Goal: Transaction & Acquisition: Purchase product/service

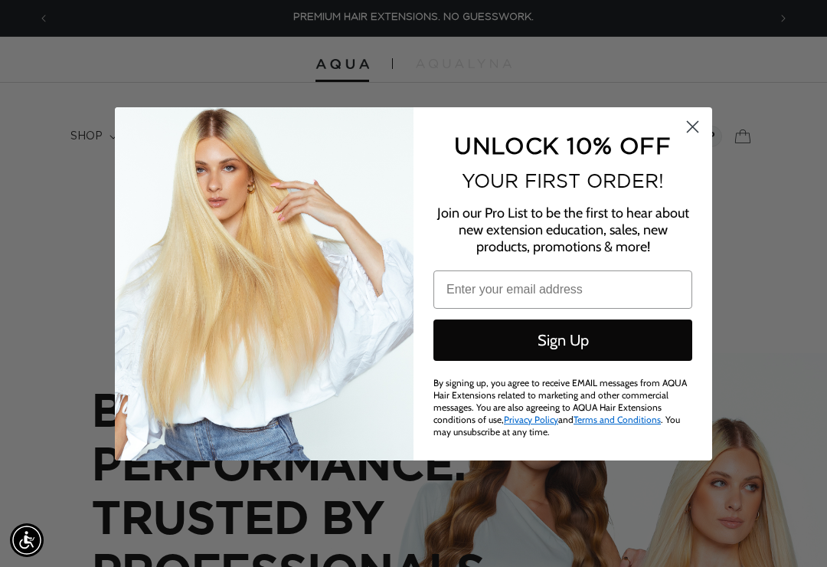
scroll to position [0, 718]
click at [702, 131] on circle "Close dialog" at bounding box center [692, 125] width 25 height 25
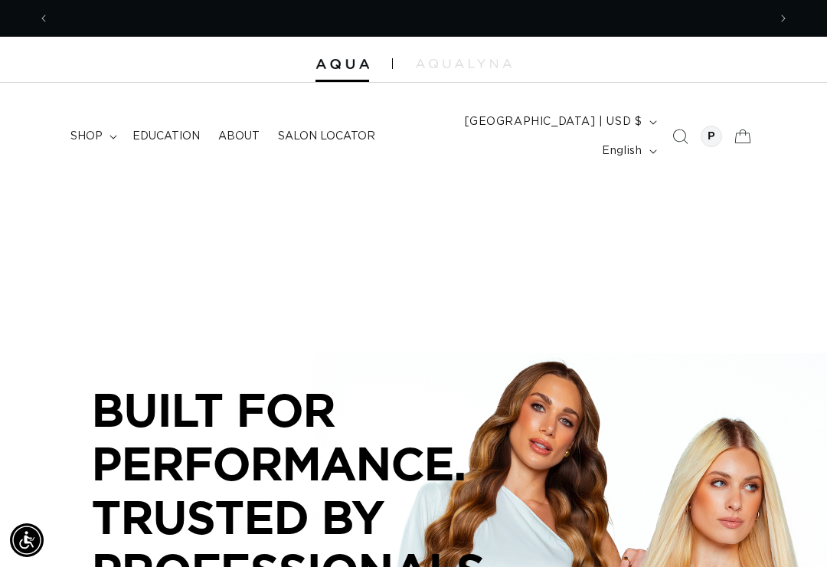
scroll to position [0, 1437]
click at [110, 135] on icon at bounding box center [114, 137] width 8 height 5
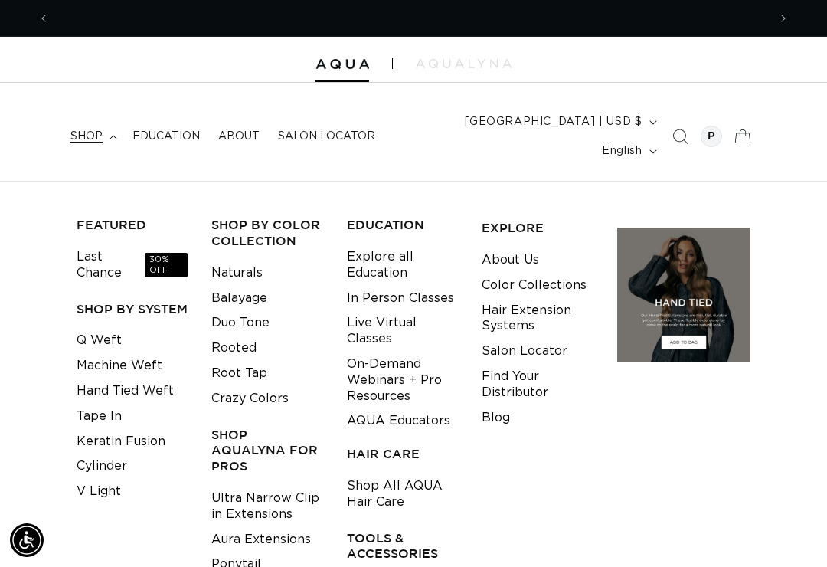
scroll to position [0, 0]
click at [106, 328] on link "Q Weft" at bounding box center [99, 340] width 45 height 25
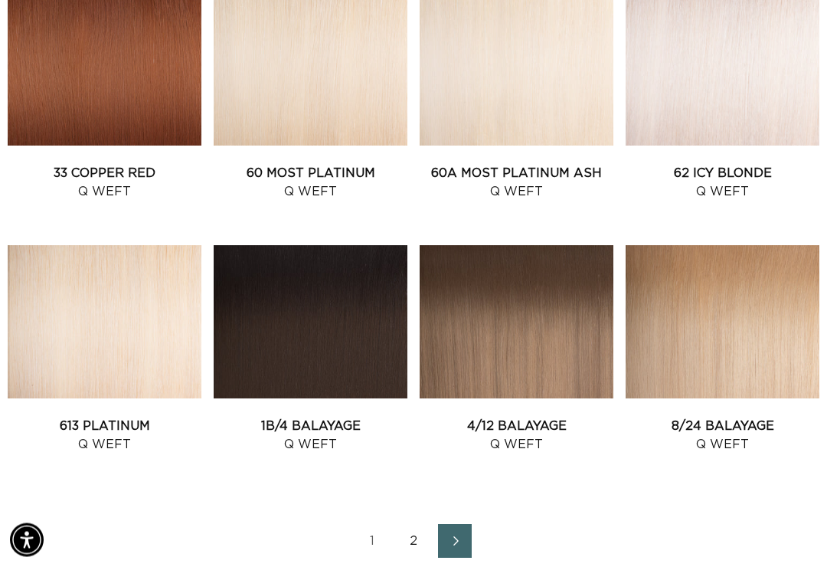
scroll to position [1424, 0]
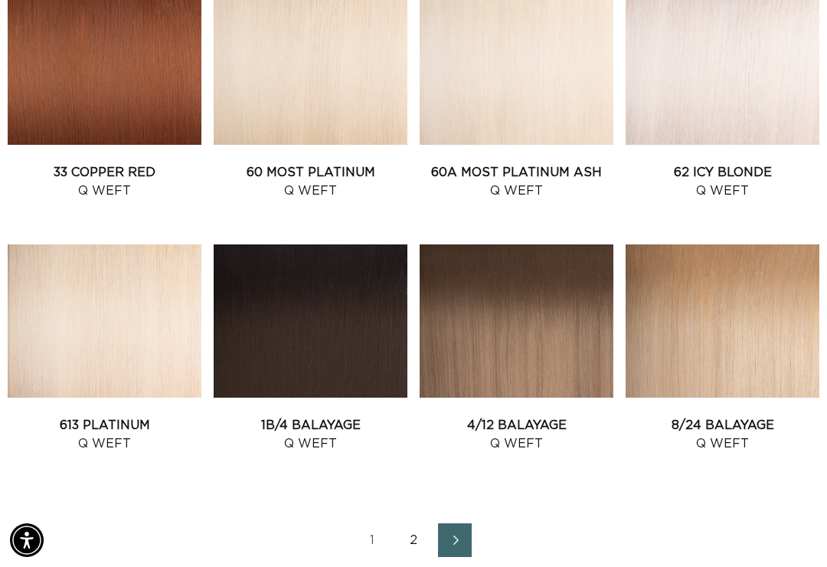
click at [468, 523] on link "Next page" at bounding box center [455, 540] width 34 height 34
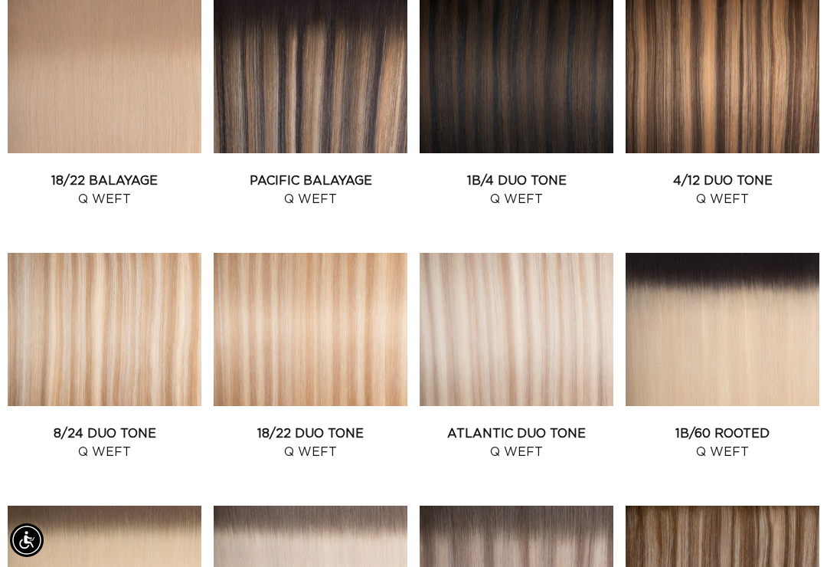
scroll to position [0, 1437]
click at [567, 424] on link "Atlantic Duo Tone Q Weft" at bounding box center [517, 442] width 194 height 37
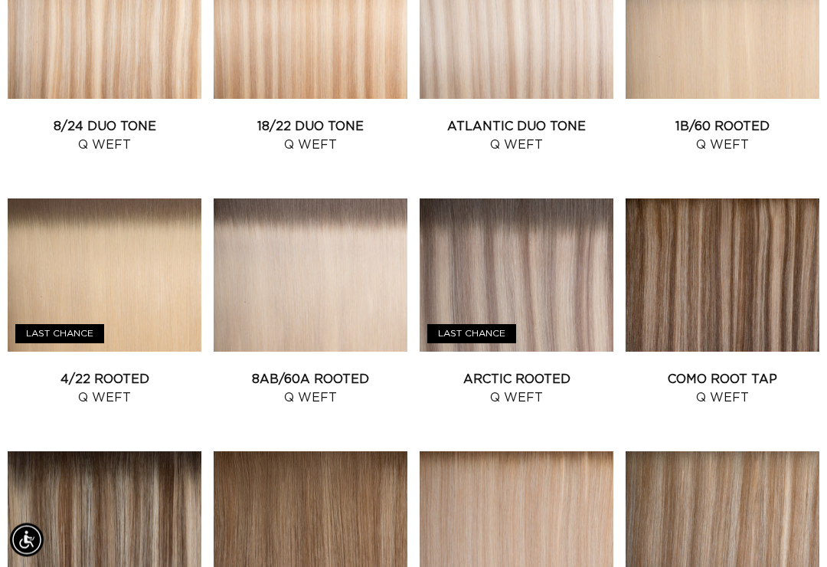
scroll to position [962, 0]
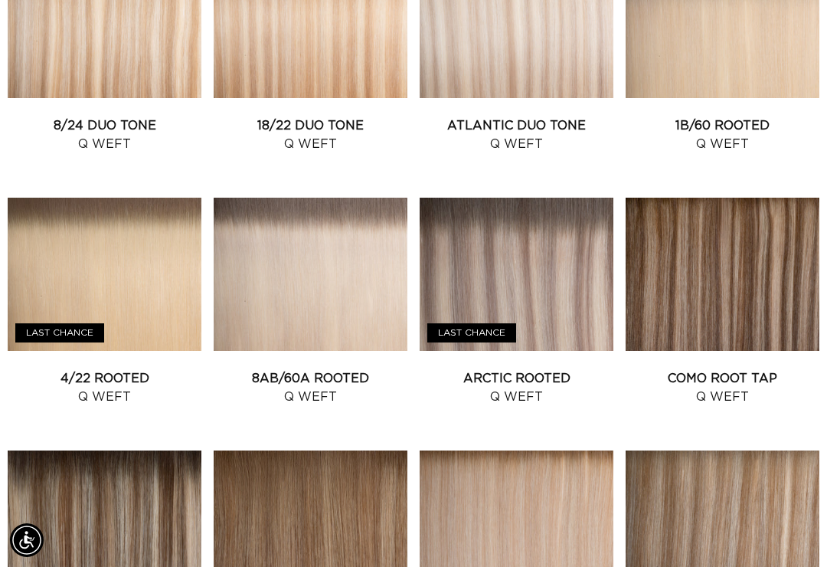
click at [566, 369] on link "Arctic Rooted Q Weft" at bounding box center [517, 387] width 194 height 37
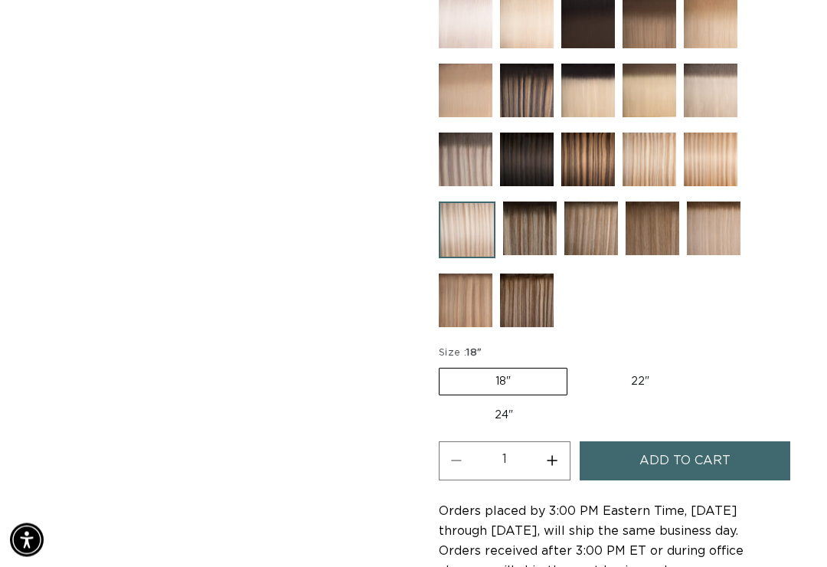
scroll to position [728, 0]
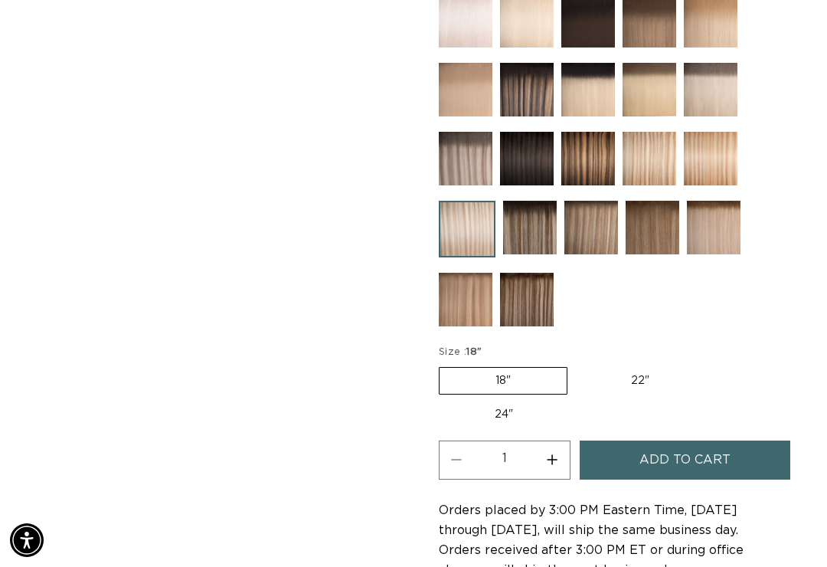
click at [637, 368] on label "22" Variant sold out or unavailable" at bounding box center [640, 381] width 130 height 26
click at [576, 365] on input "22" Variant sold out or unavailable" at bounding box center [575, 364] width 1 height 1
radio input "true"
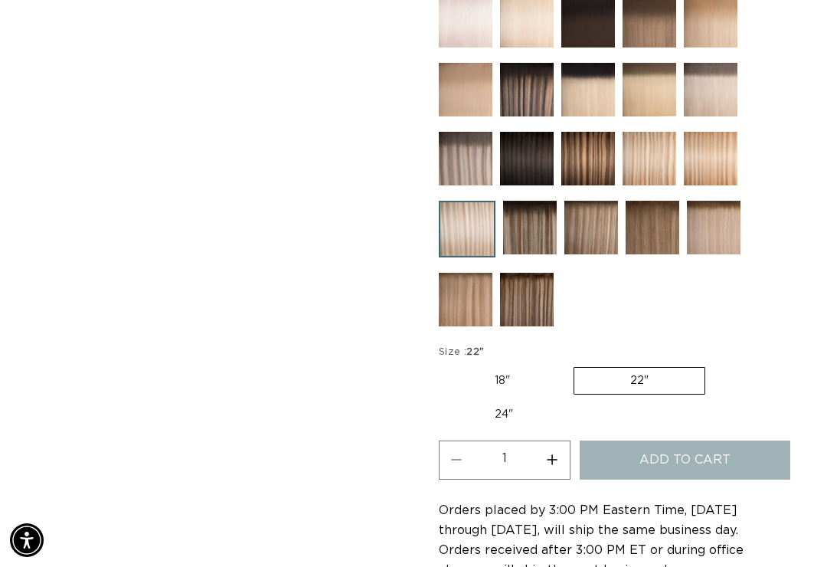
scroll to position [0, 718]
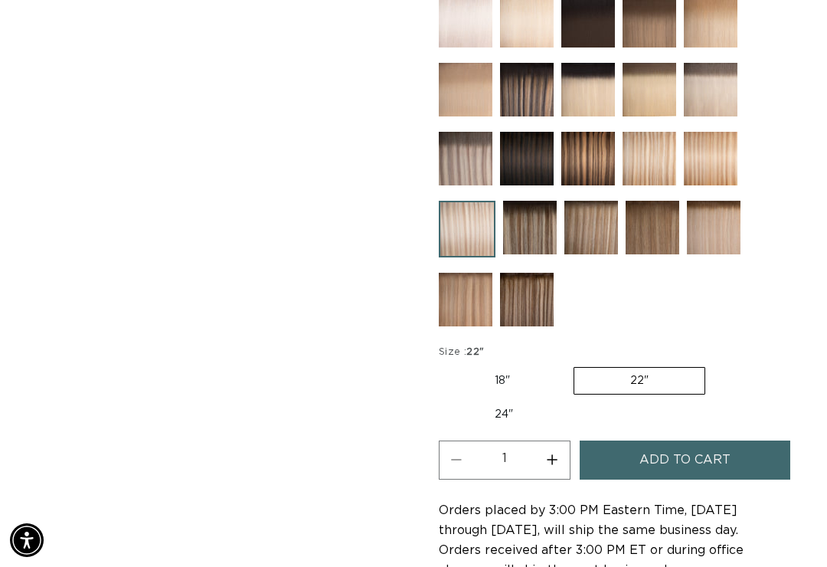
click at [673, 442] on span "Add to cart" at bounding box center [685, 459] width 91 height 39
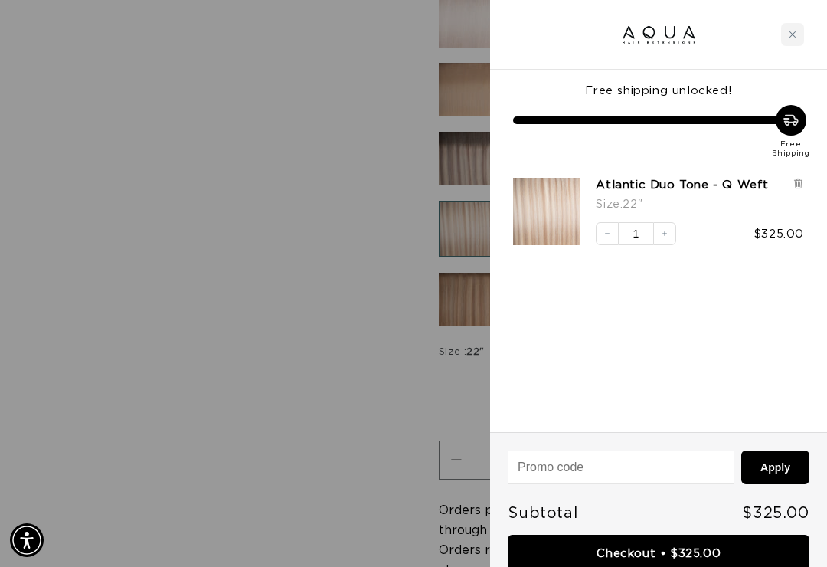
scroll to position [0, 1437]
click at [799, 30] on div "Close cart" at bounding box center [792, 34] width 23 height 23
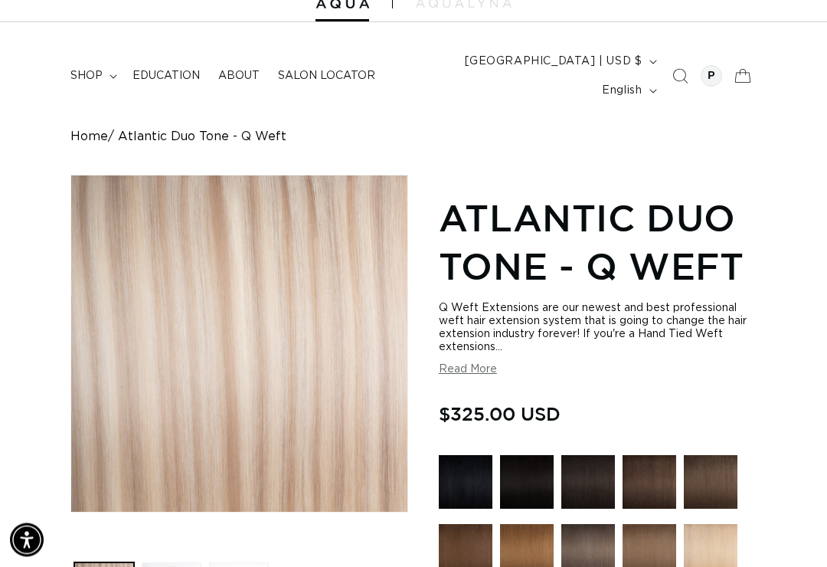
scroll to position [0, 0]
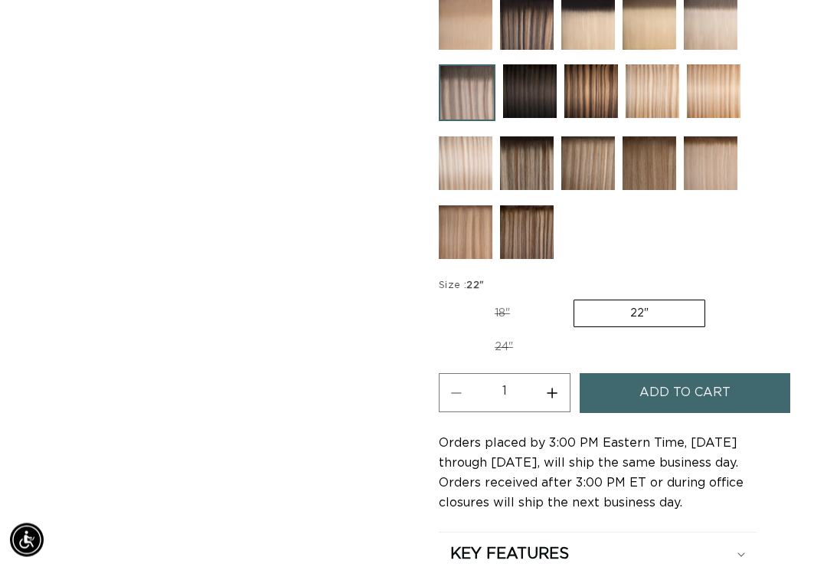
scroll to position [843, 0]
click at [699, 376] on span "Add to cart" at bounding box center [685, 392] width 91 height 39
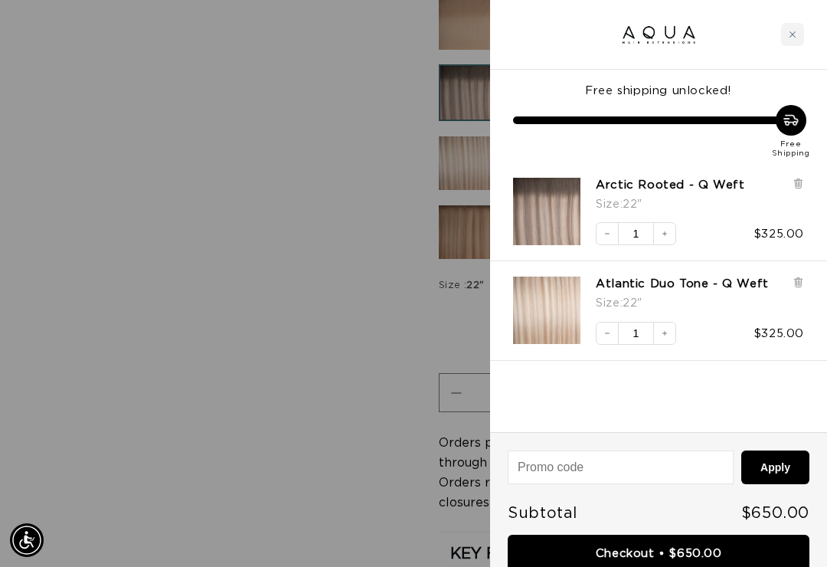
scroll to position [0, 718]
click at [633, 561] on link "Checkout • $650.00" at bounding box center [659, 554] width 302 height 39
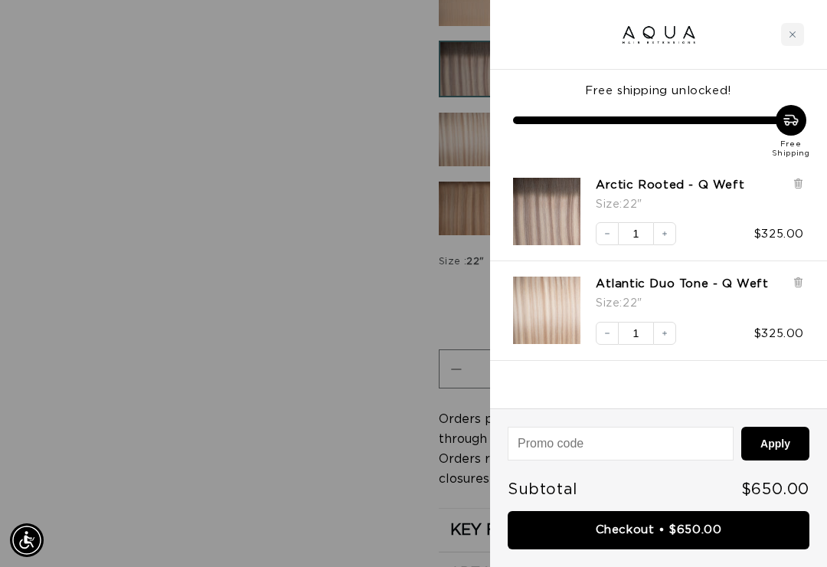
scroll to position [0, 0]
click at [788, 38] on div "Close cart" at bounding box center [792, 34] width 23 height 23
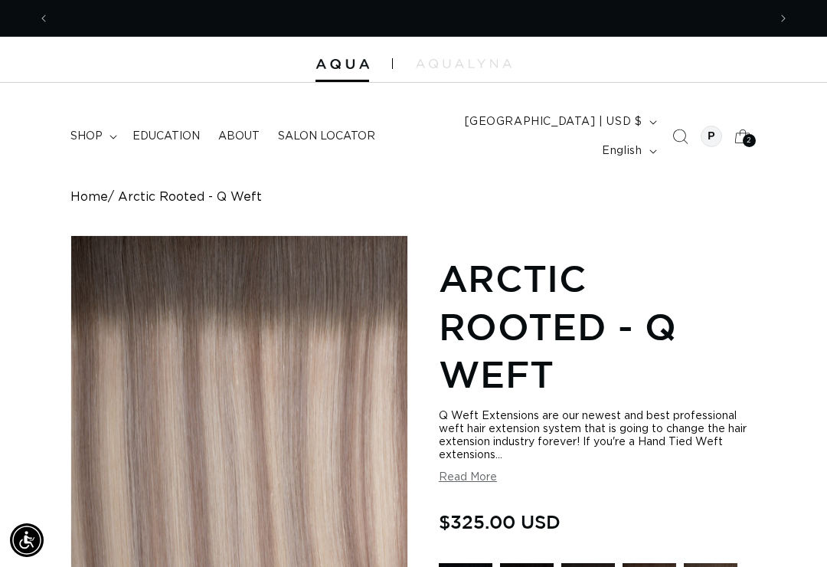
scroll to position [0, 718]
click at [91, 129] on span "shop" at bounding box center [86, 136] width 32 height 14
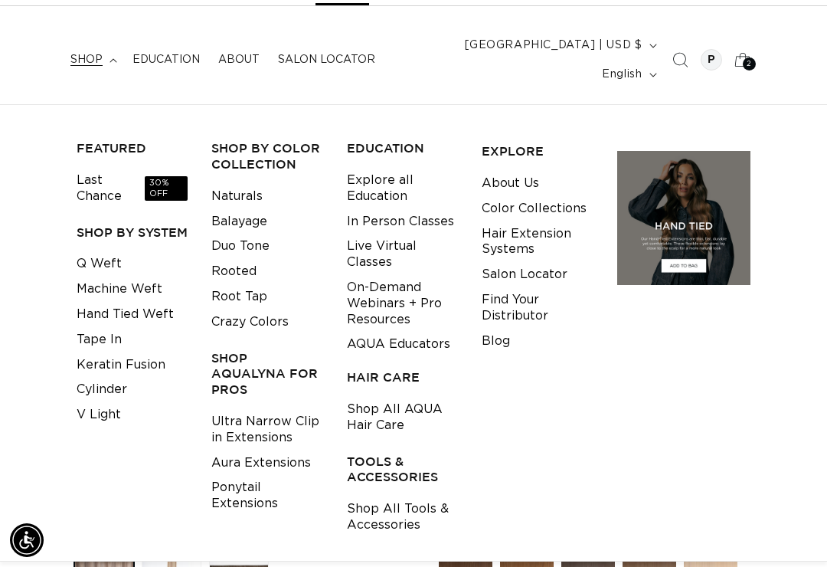
click at [371, 397] on link "Shop All AQUA Hair Care" at bounding box center [402, 417] width 111 height 41
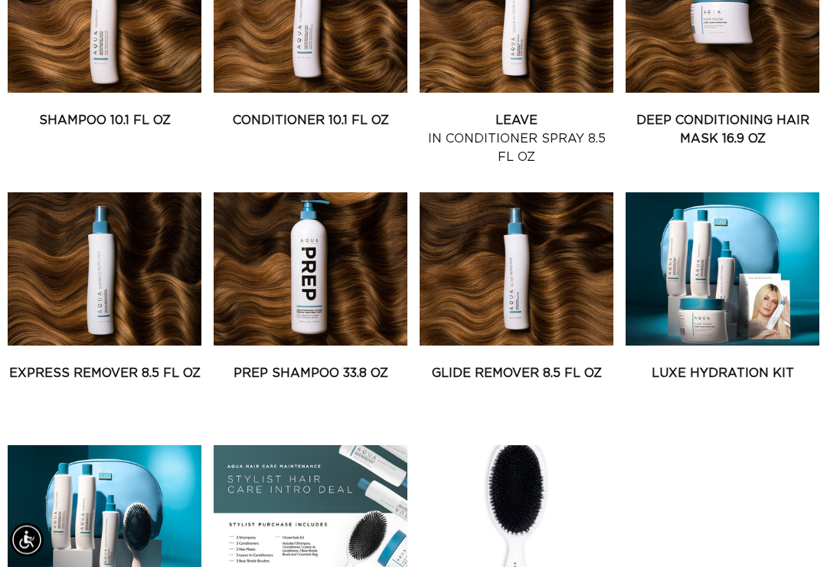
scroll to position [776, 0]
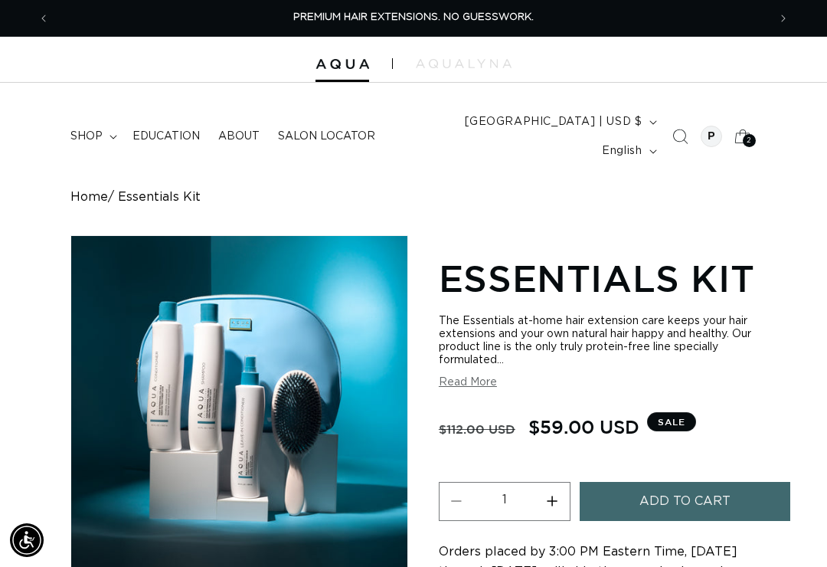
click at [670, 483] on span "Add to cart" at bounding box center [685, 501] width 91 height 39
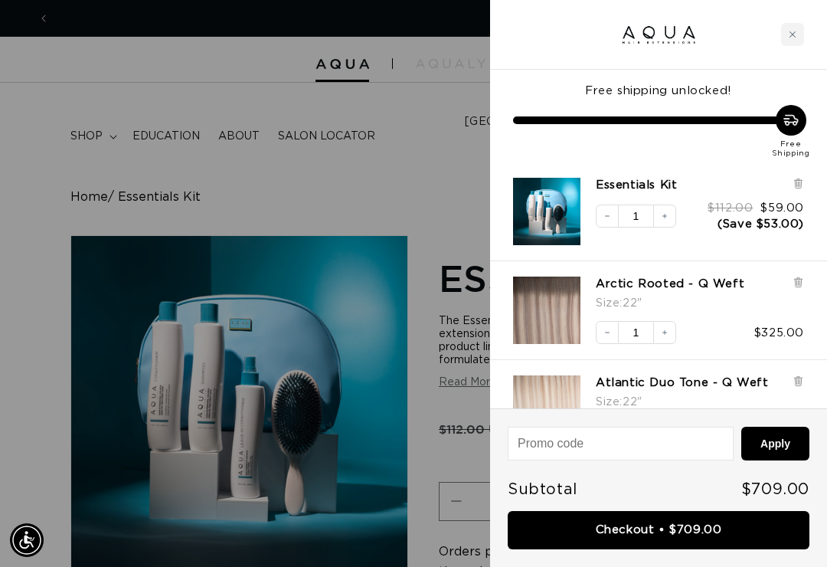
scroll to position [0, 718]
click at [609, 540] on link "Checkout • $709.00" at bounding box center [659, 530] width 302 height 39
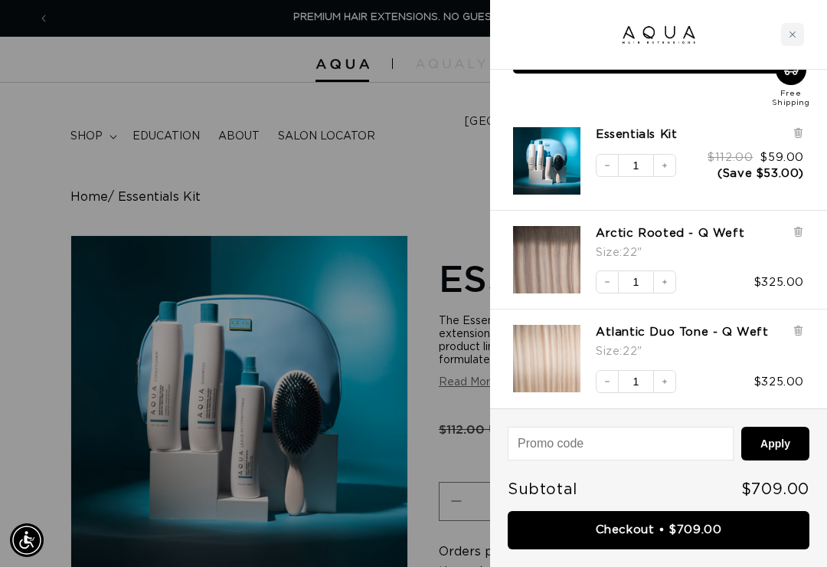
scroll to position [50, 0]
click at [711, 334] on link "Atlantic Duo Tone - Q Weft" at bounding box center [682, 333] width 173 height 15
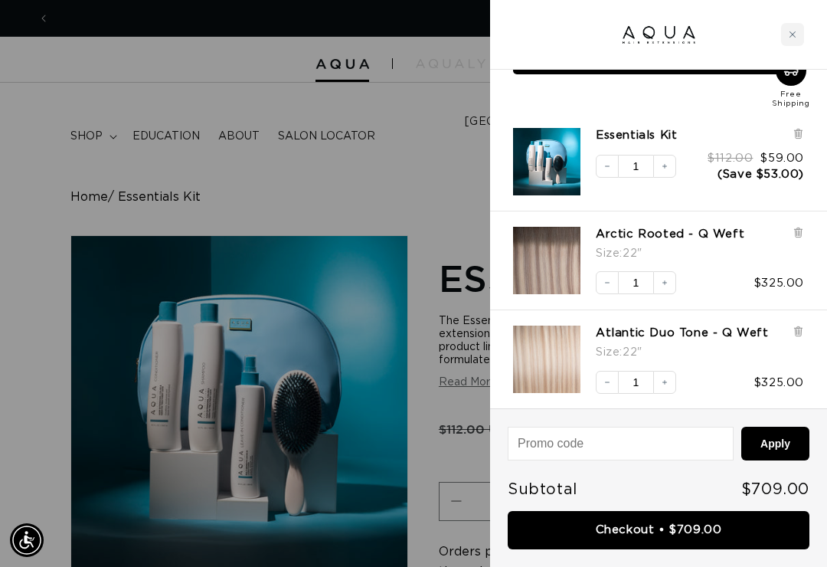
scroll to position [0, 718]
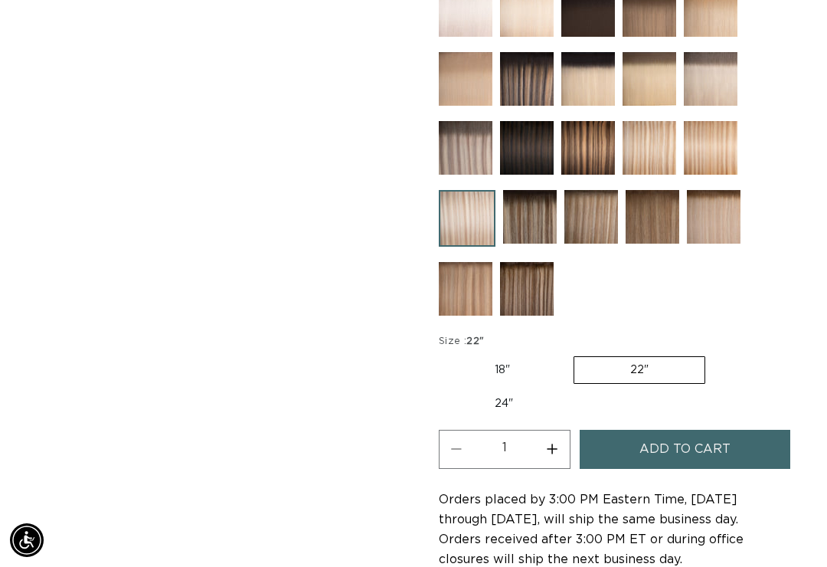
scroll to position [0, 718]
click at [525, 391] on label "24" Variant sold out or unavailable" at bounding box center [504, 404] width 130 height 26
click at [713, 354] on input "24" Variant sold out or unavailable" at bounding box center [713, 353] width 1 height 1
radio input "true"
click at [679, 431] on span "Add to cart" at bounding box center [685, 449] width 91 height 39
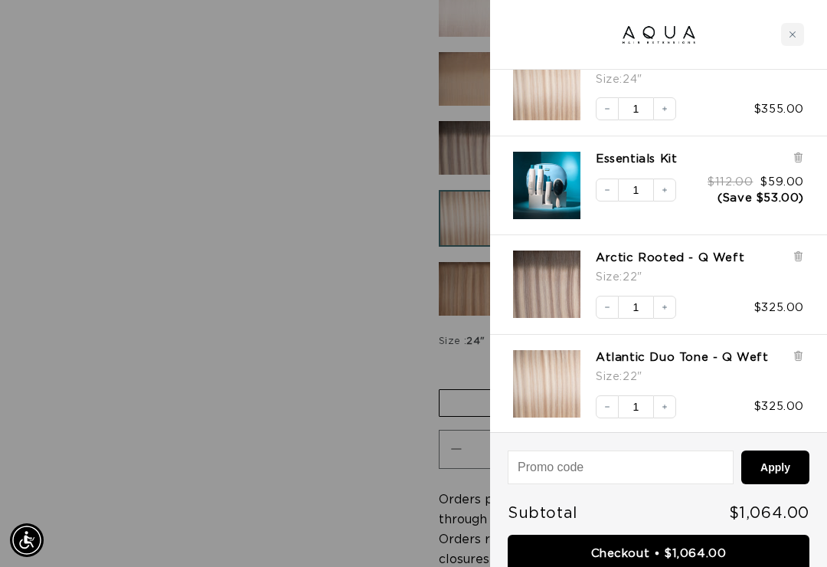
click at [803, 352] on icon at bounding box center [798, 355] width 11 height 11
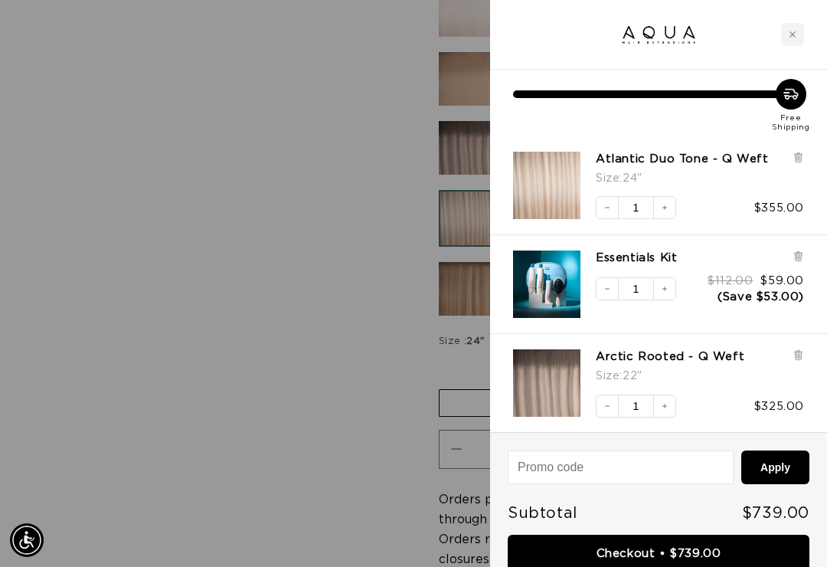
scroll to position [0, 718]
click at [801, 37] on div "Close cart" at bounding box center [792, 34] width 23 height 23
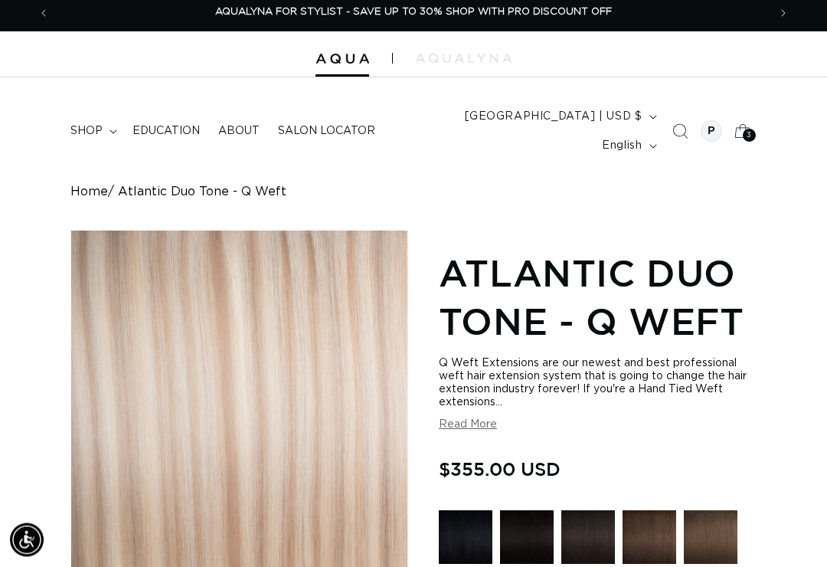
scroll to position [0, 0]
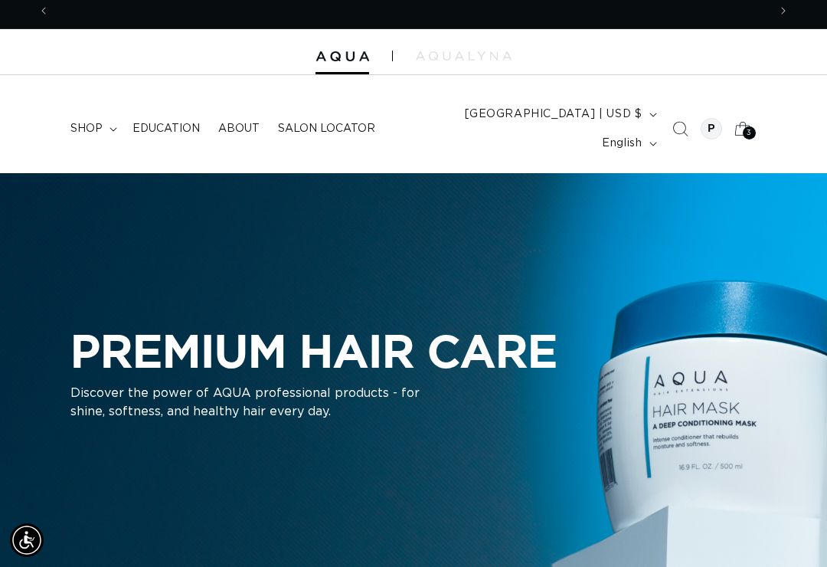
scroll to position [0, 718]
click at [103, 125] on summary "shop" at bounding box center [92, 129] width 62 height 32
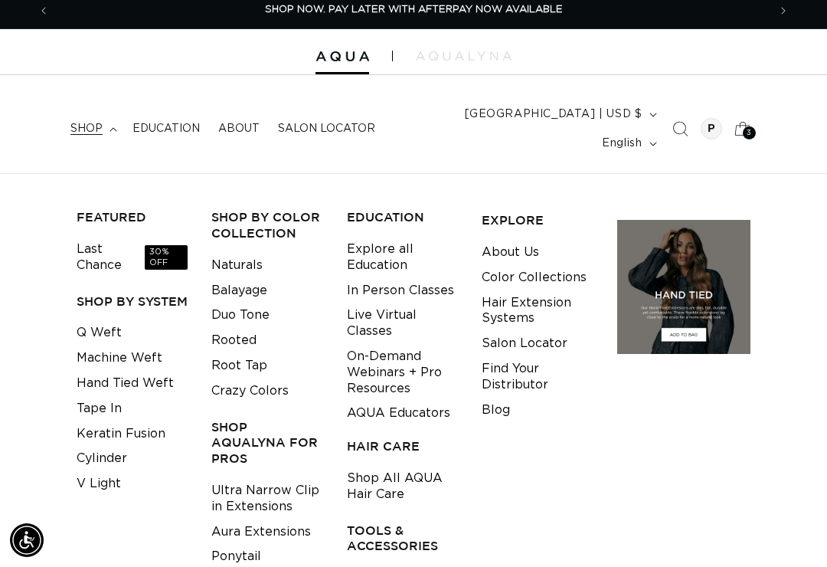
click at [118, 320] on link "Q Weft" at bounding box center [99, 332] width 45 height 25
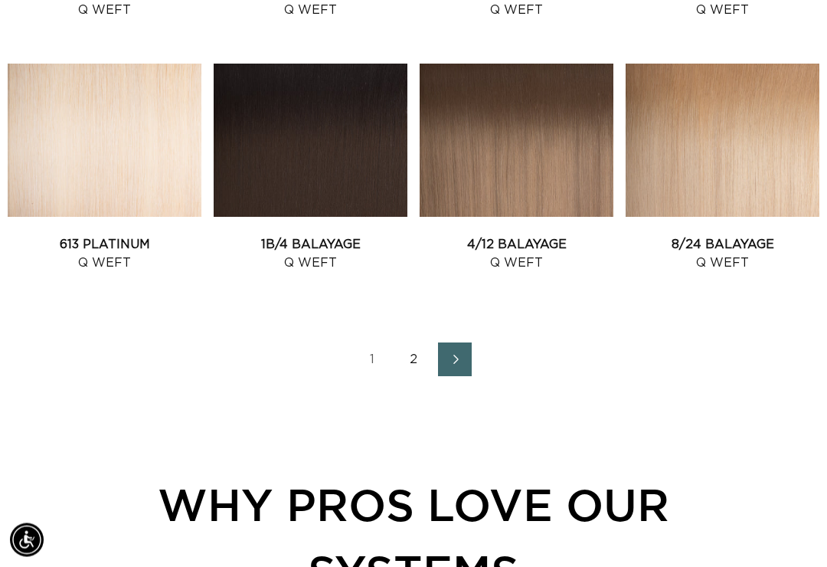
scroll to position [1604, 0]
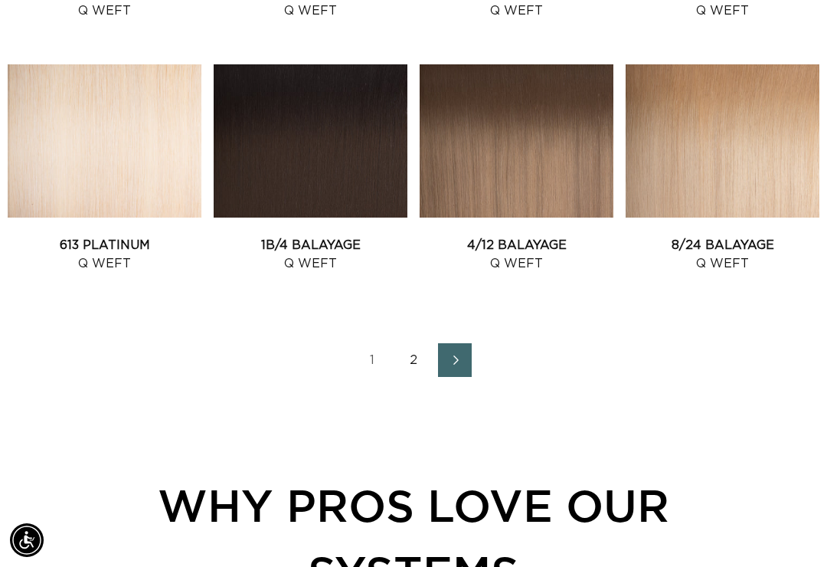
click at [407, 343] on link "2" at bounding box center [414, 360] width 34 height 34
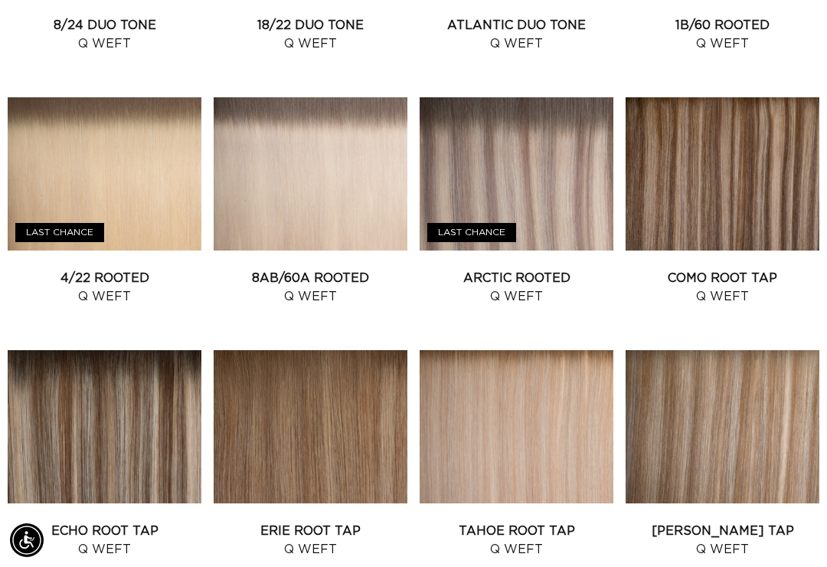
click at [702, 522] on link "Victoria Root Tap Q Weft" at bounding box center [723, 540] width 194 height 37
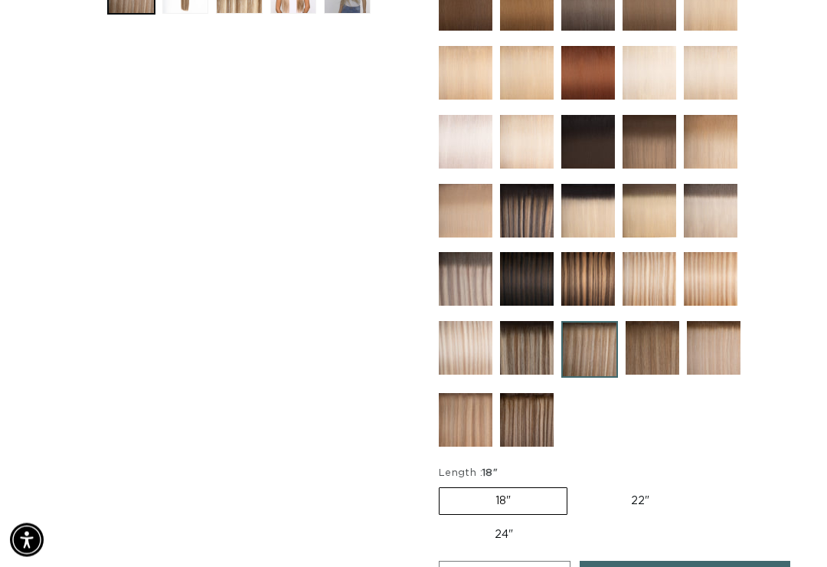
scroll to position [655, 0]
click at [466, 522] on label "24" Variant sold out or unavailable" at bounding box center [504, 535] width 130 height 26
click at [713, 484] on input "24" Variant sold out or unavailable" at bounding box center [713, 484] width 1 height 1
radio input "true"
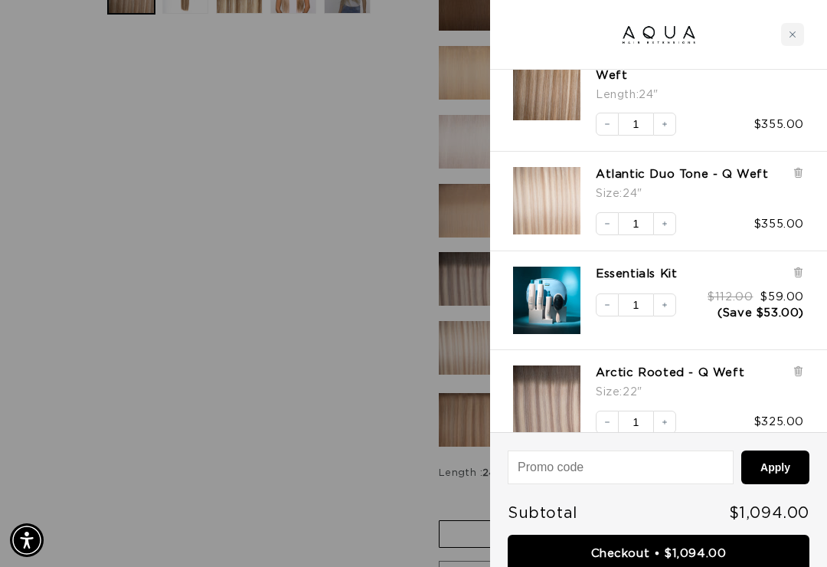
click at [796, 365] on div at bounding box center [798, 384] width 11 height 38
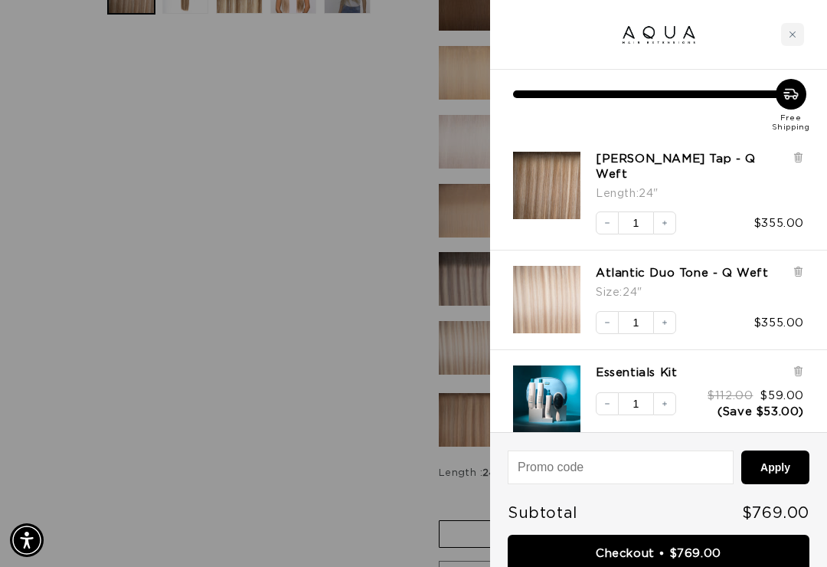
scroll to position [0, 718]
click at [562, 558] on link "Checkout • $769.00" at bounding box center [659, 554] width 302 height 39
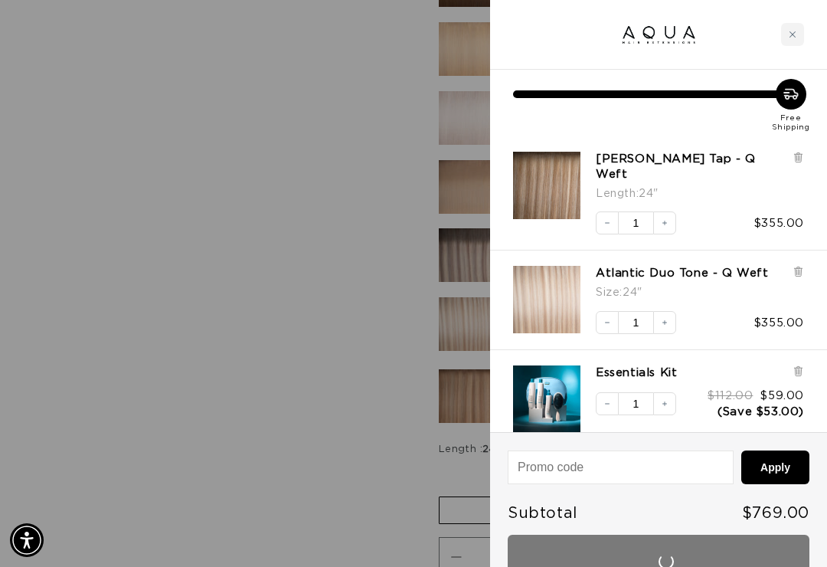
scroll to position [0, 1437]
